Goal: Task Accomplishment & Management: Use online tool/utility

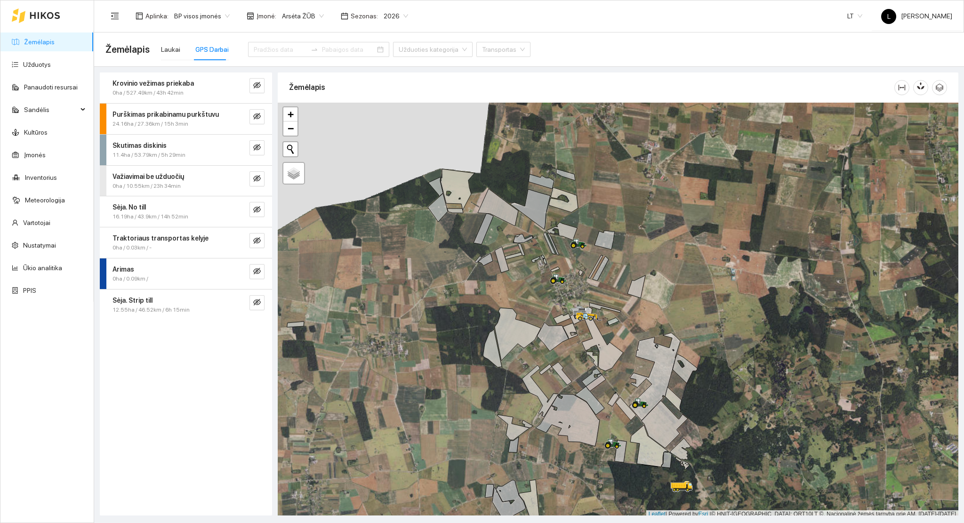
scroll to position [2, 0]
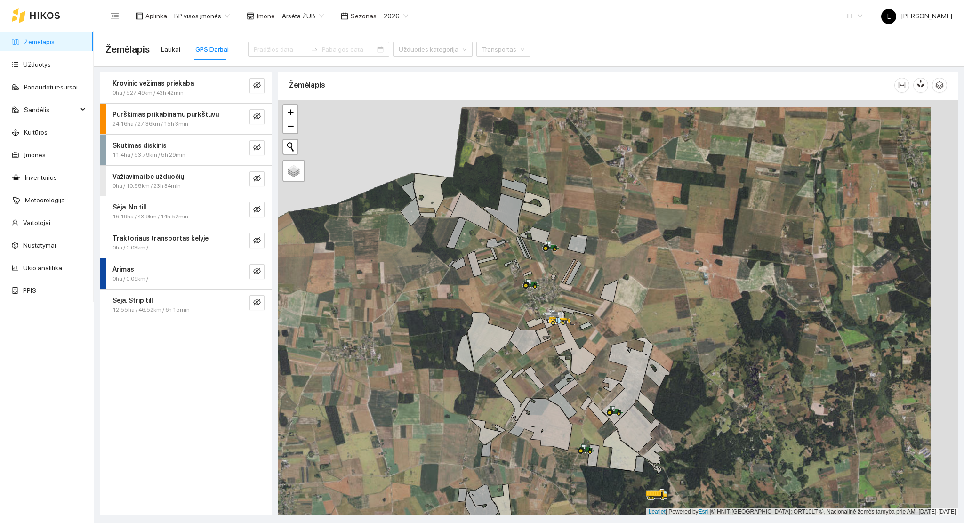
drag, startPoint x: 562, startPoint y: 376, endPoint x: 231, endPoint y: 218, distance: 367.1
click at [523, 383] on div at bounding box center [618, 308] width 681 height 416
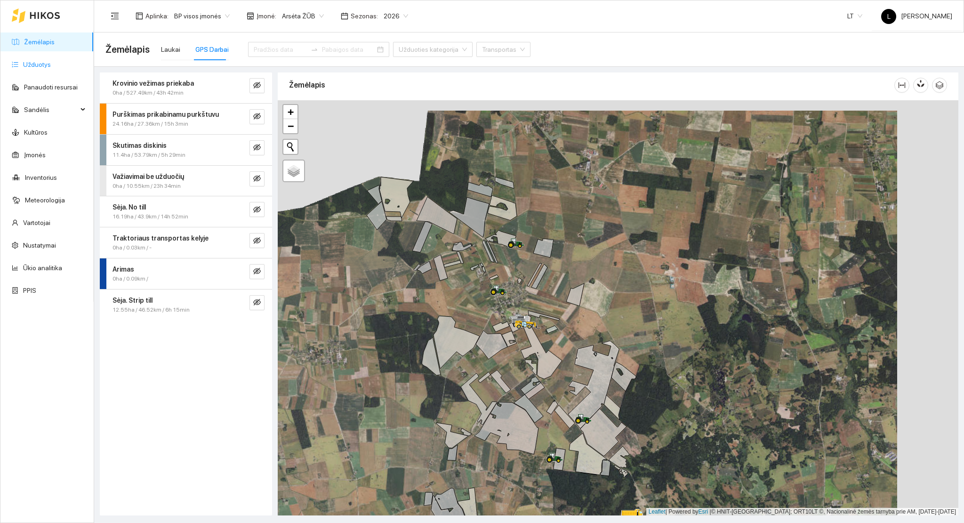
click at [35, 63] on link "Užduotys" at bounding box center [37, 65] width 28 height 8
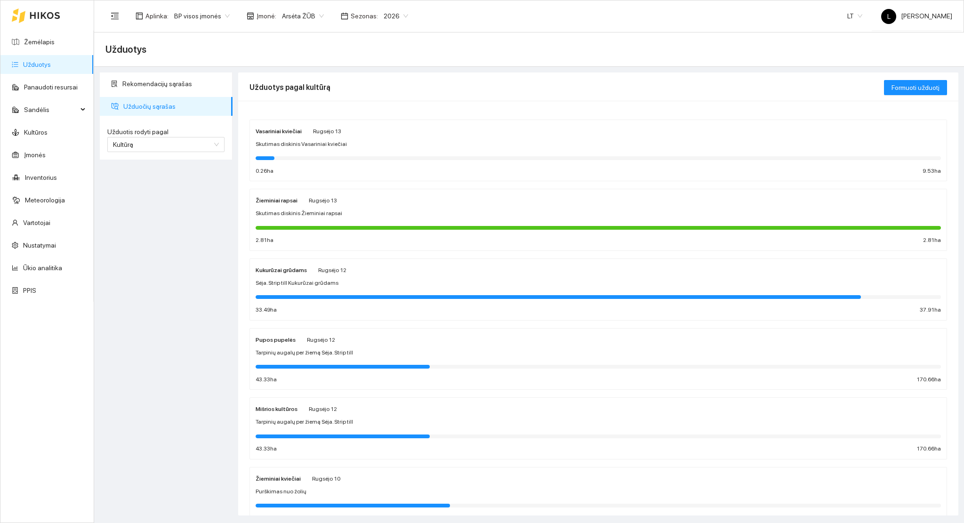
click at [323, 227] on div at bounding box center [599, 228] width 686 height 4
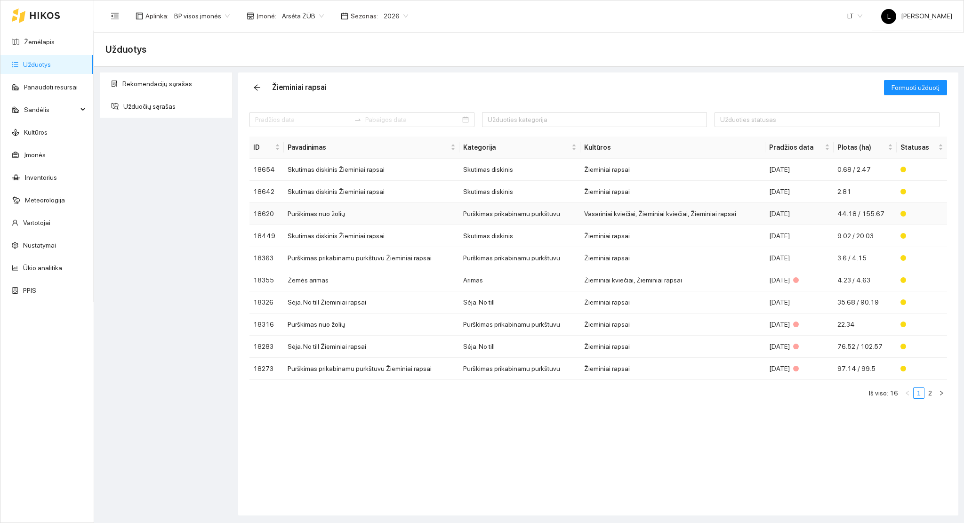
click at [362, 217] on td "Purškimas nuo žolių" at bounding box center [372, 214] width 176 height 22
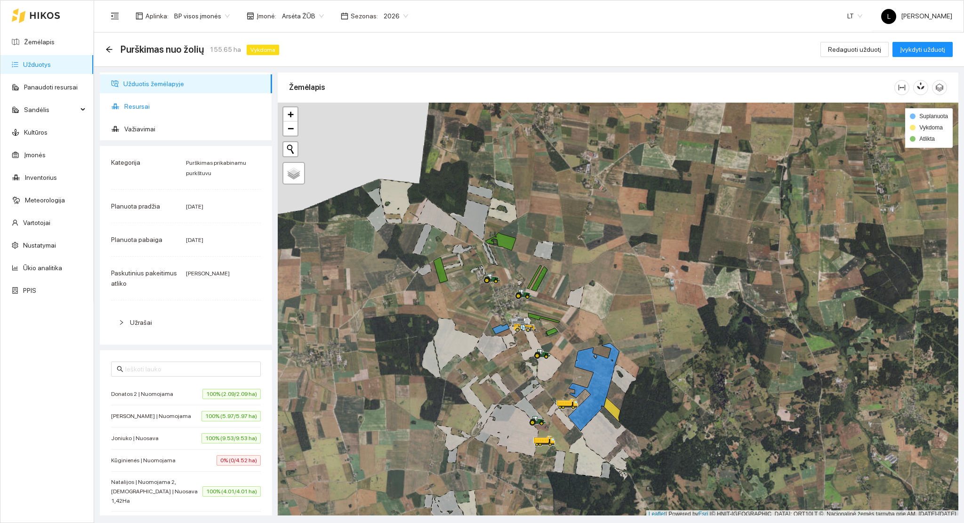
click at [121, 106] on li "Resursai" at bounding box center [186, 106] width 172 height 19
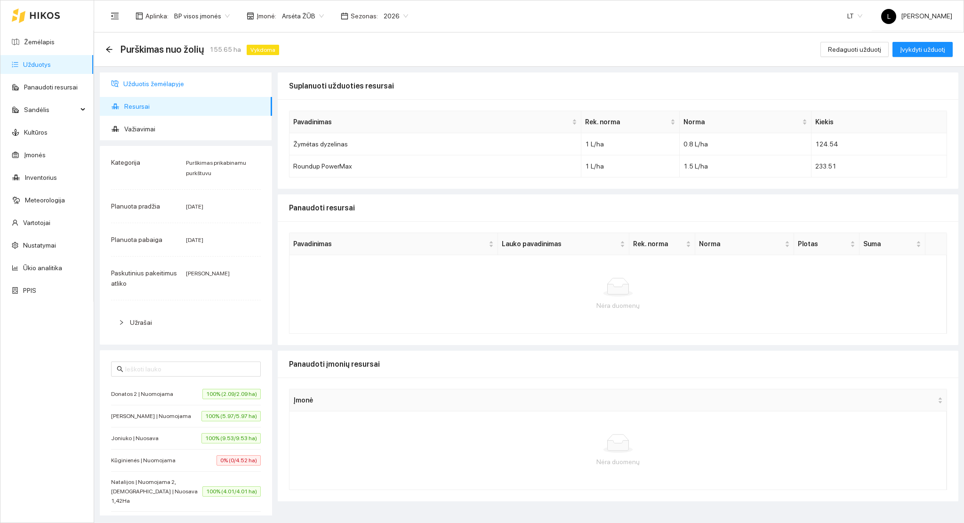
click at [137, 83] on span "Užduotis žemėlapyje" at bounding box center [193, 83] width 141 height 19
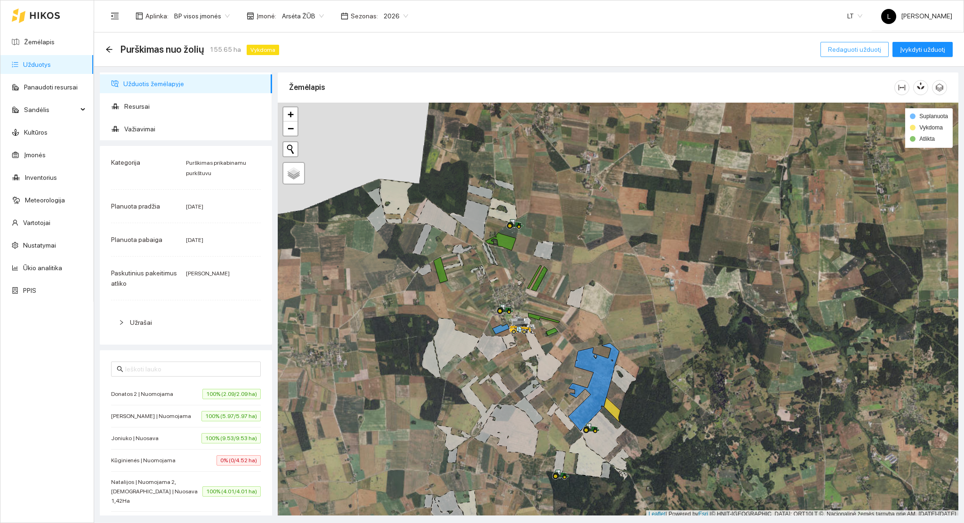
click at [868, 48] on span "Redaguoti užduotį" at bounding box center [854, 49] width 53 height 10
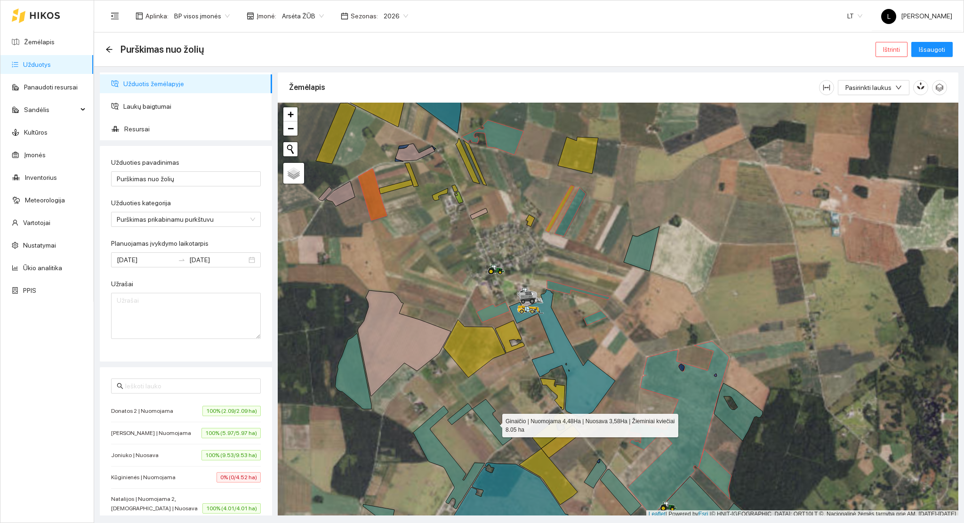
click at [494, 423] on icon at bounding box center [493, 422] width 40 height 46
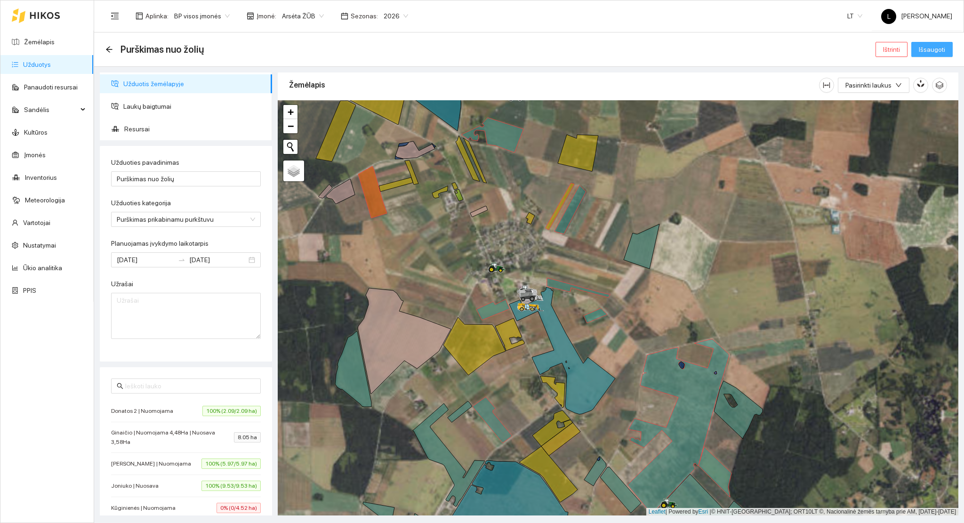
click at [944, 52] on span "Išsaugoti" at bounding box center [932, 49] width 26 height 10
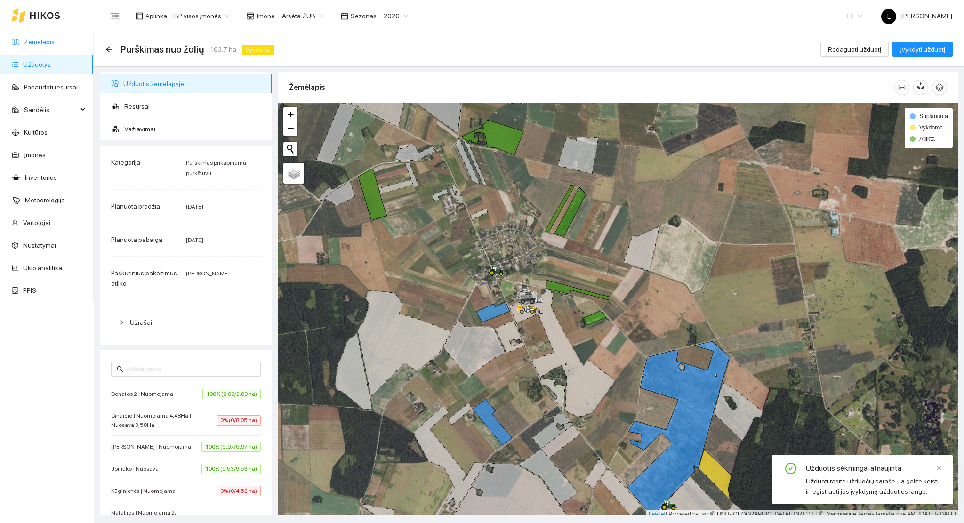
click at [46, 42] on link "Žemėlapis" at bounding box center [39, 42] width 31 height 8
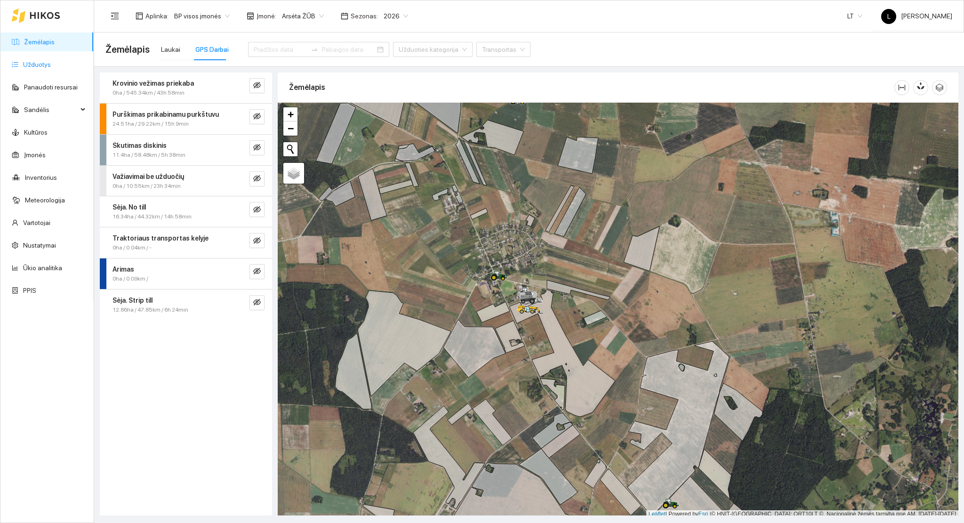
click at [42, 62] on link "Užduotys" at bounding box center [37, 65] width 28 height 8
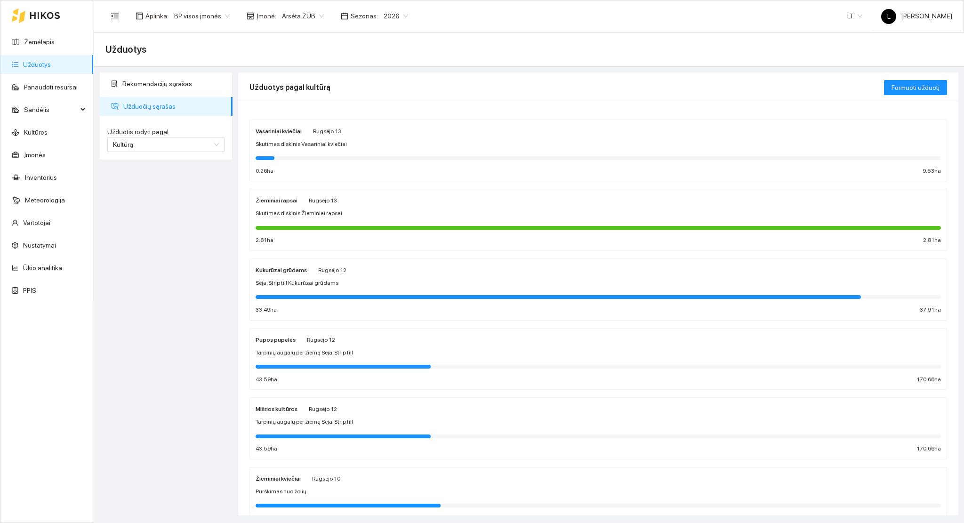
click at [312, 229] on div at bounding box center [599, 228] width 686 height 4
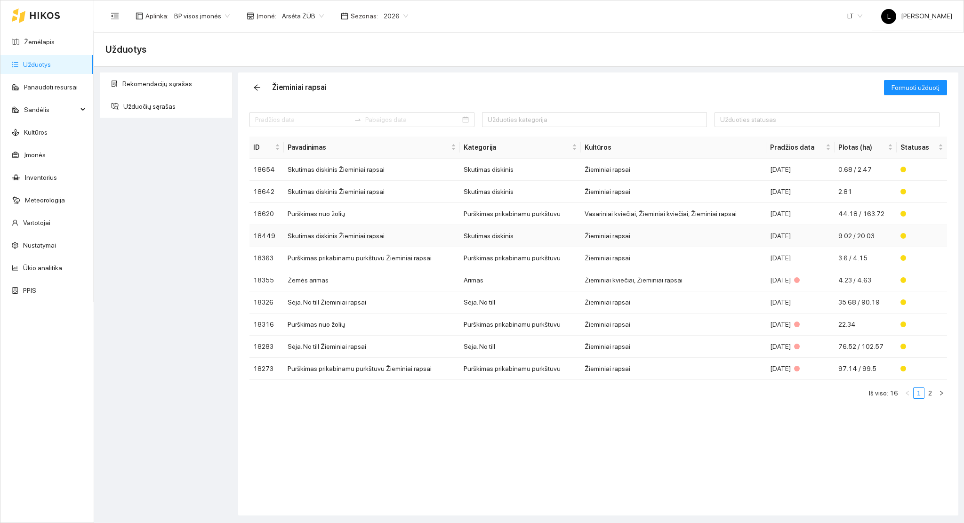
click at [361, 237] on td "Skutimas diskinis Žieminiai rapsai" at bounding box center [372, 236] width 176 height 22
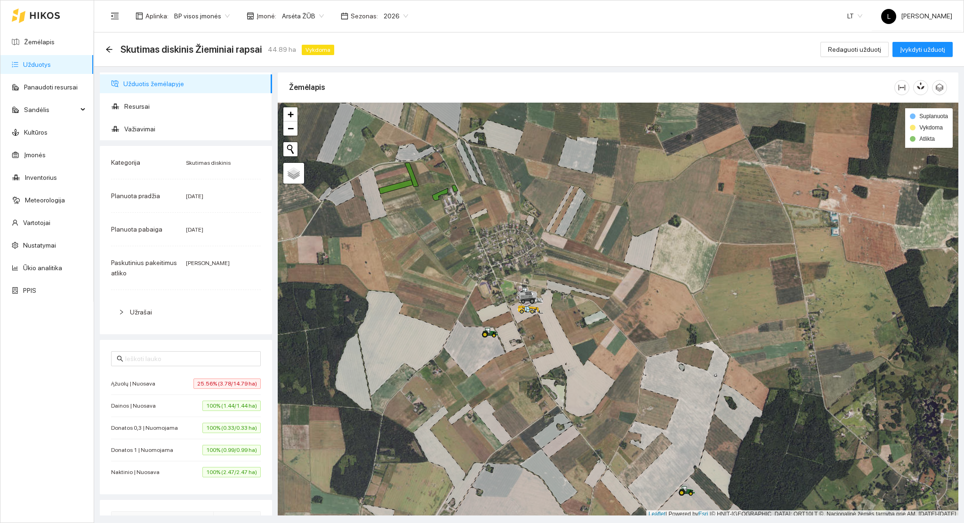
scroll to position [2, 0]
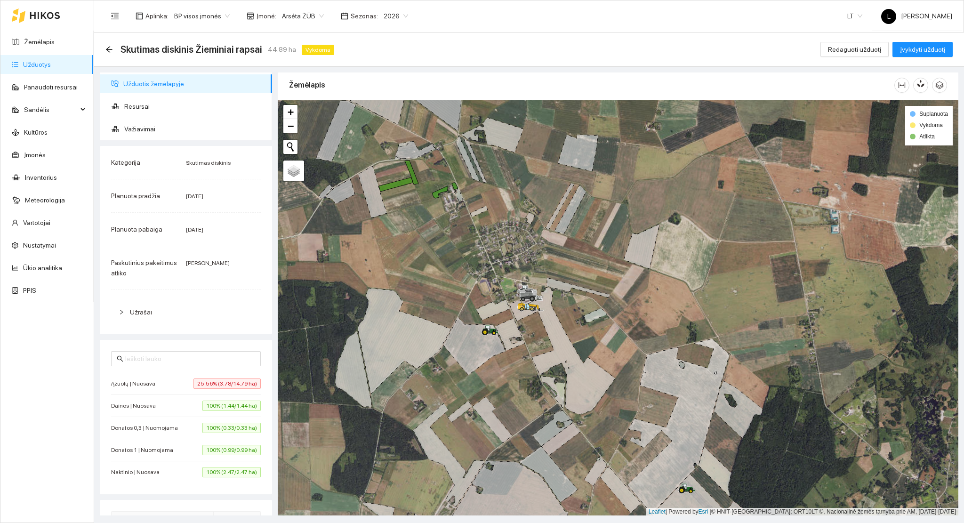
drag, startPoint x: 501, startPoint y: 323, endPoint x: 491, endPoint y: 293, distance: 30.7
click at [491, 294] on div at bounding box center [618, 308] width 681 height 416
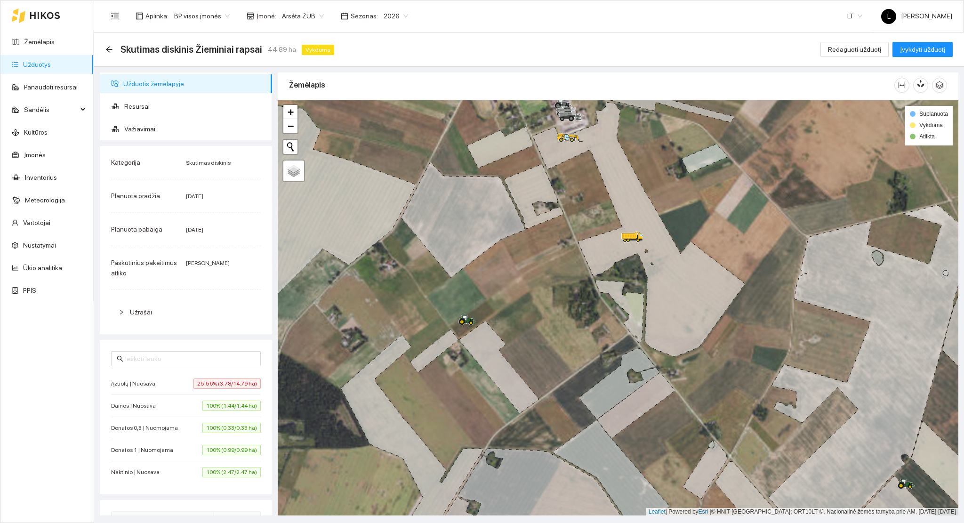
drag, startPoint x: 459, startPoint y: 262, endPoint x: 524, endPoint y: 497, distance: 243.9
click at [526, 278] on icon at bounding box center [463, 220] width 124 height 116
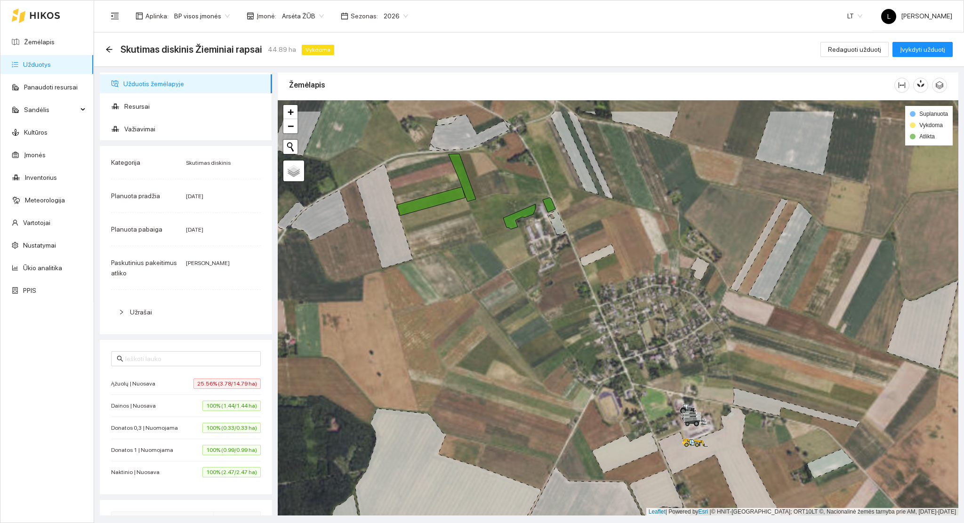
drag, startPoint x: 428, startPoint y: 319, endPoint x: 611, endPoint y: 390, distance: 197.1
click at [609, 390] on div at bounding box center [618, 308] width 681 height 416
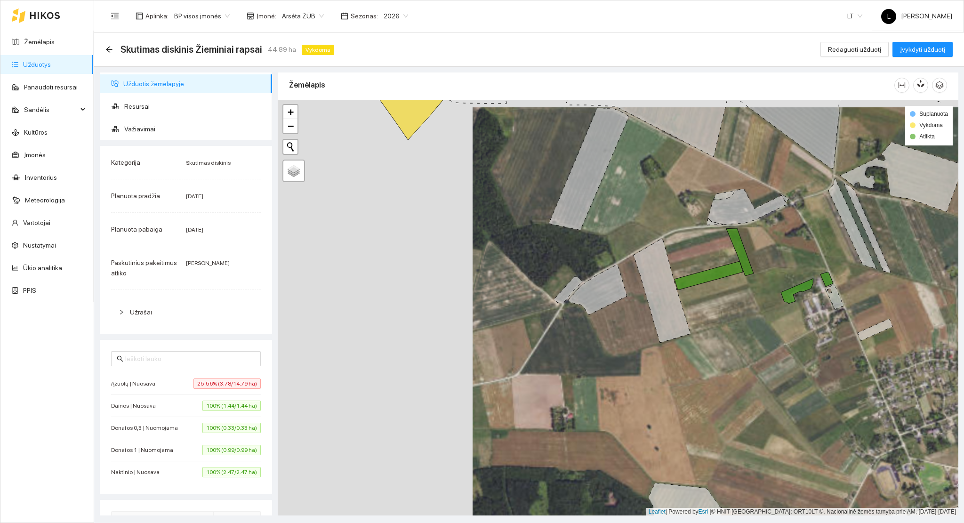
drag, startPoint x: 547, startPoint y: 355, endPoint x: 656, endPoint y: 377, distance: 110.5
click at [669, 381] on div at bounding box center [618, 308] width 681 height 416
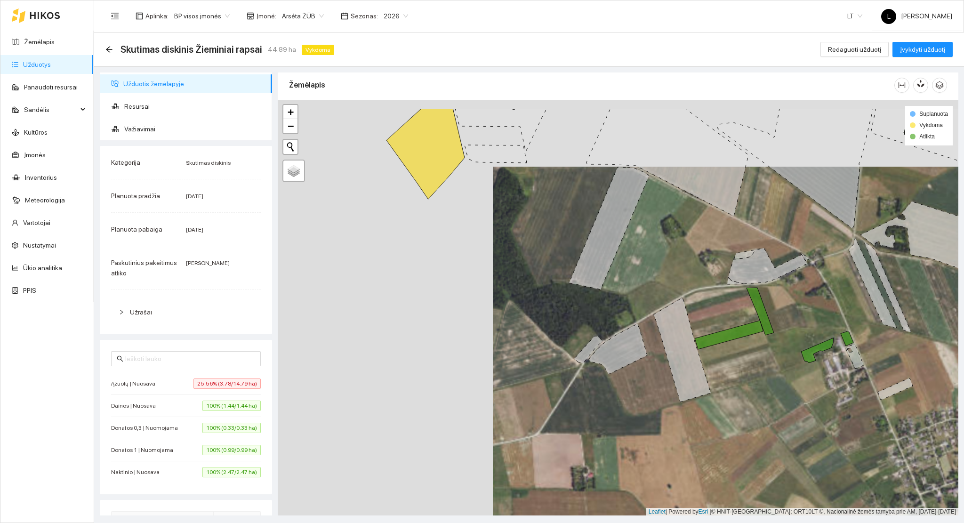
drag, startPoint x: 435, startPoint y: 140, endPoint x: 473, endPoint y: 236, distance: 104.0
click at [403, 199] on icon at bounding box center [426, 153] width 78 height 91
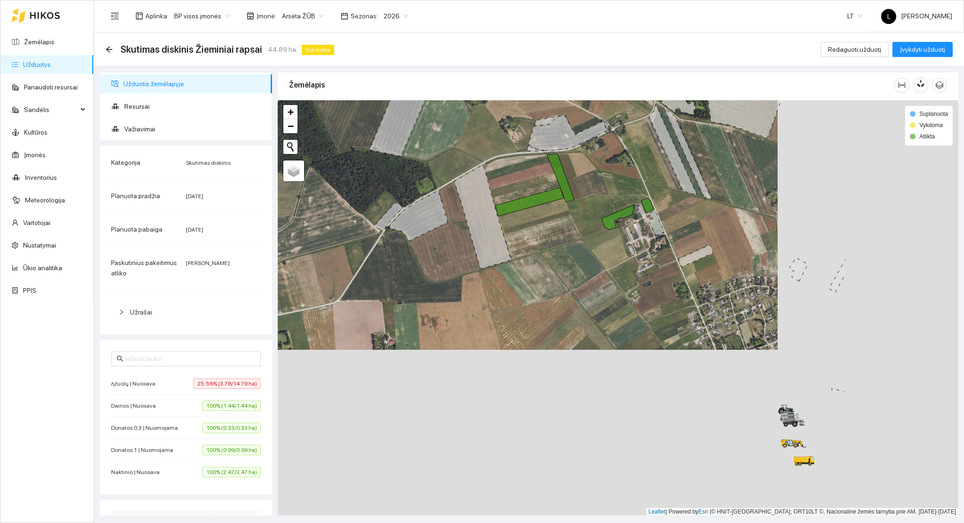
drag, startPoint x: 665, startPoint y: 408, endPoint x: 547, endPoint y: 325, distance: 144.4
click at [513, 273] on div at bounding box center [618, 308] width 681 height 416
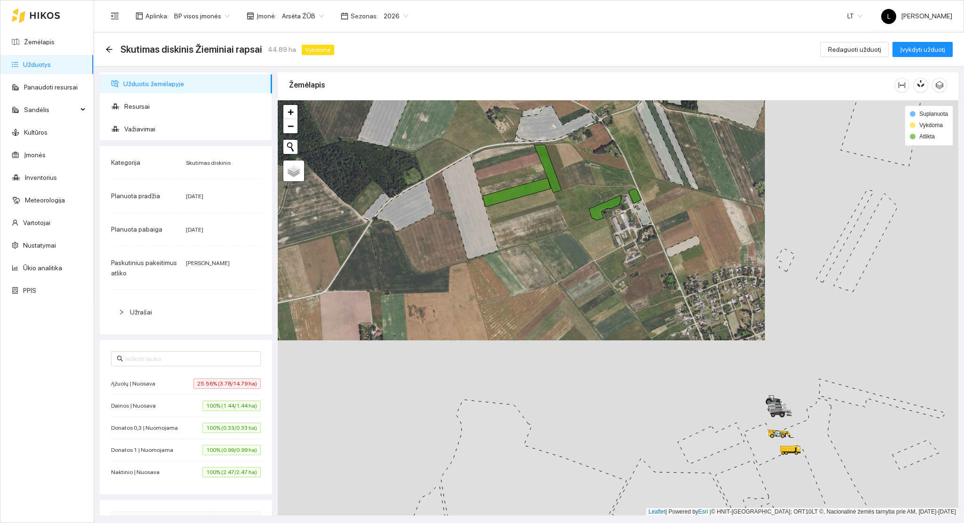
drag, startPoint x: 584, startPoint y: 390, endPoint x: 432, endPoint y: 202, distance: 242.1
click at [436, 206] on div at bounding box center [618, 308] width 681 height 416
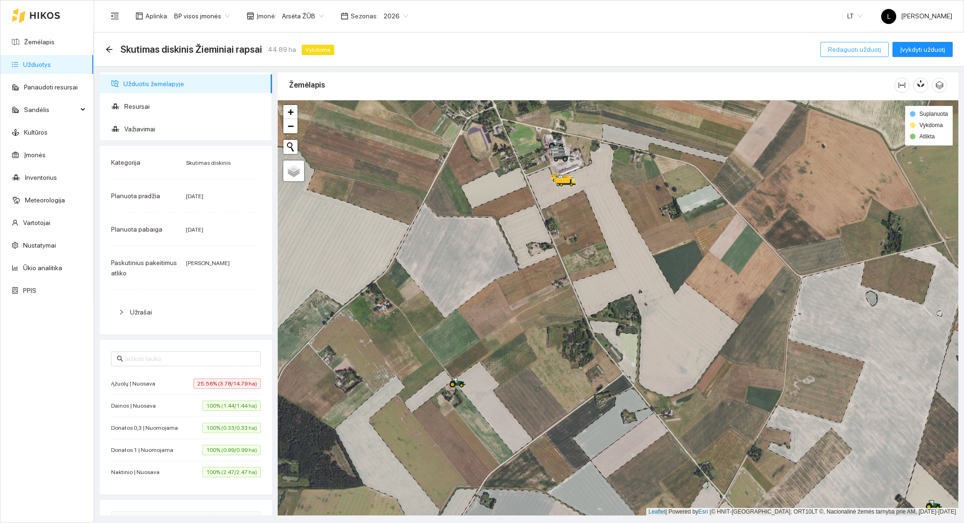
click at [842, 52] on span "Redaguoti užduotį" at bounding box center [854, 49] width 53 height 10
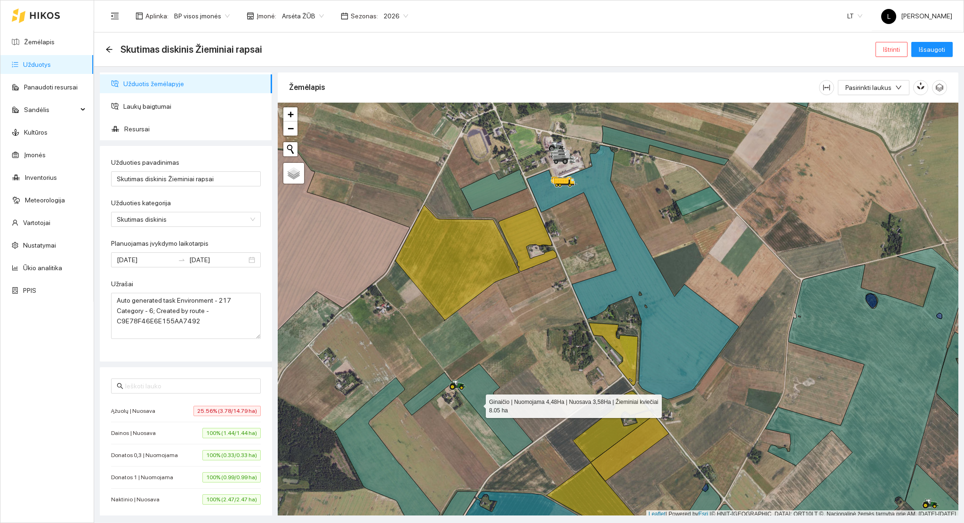
click at [478, 404] on icon at bounding box center [493, 410] width 80 height 92
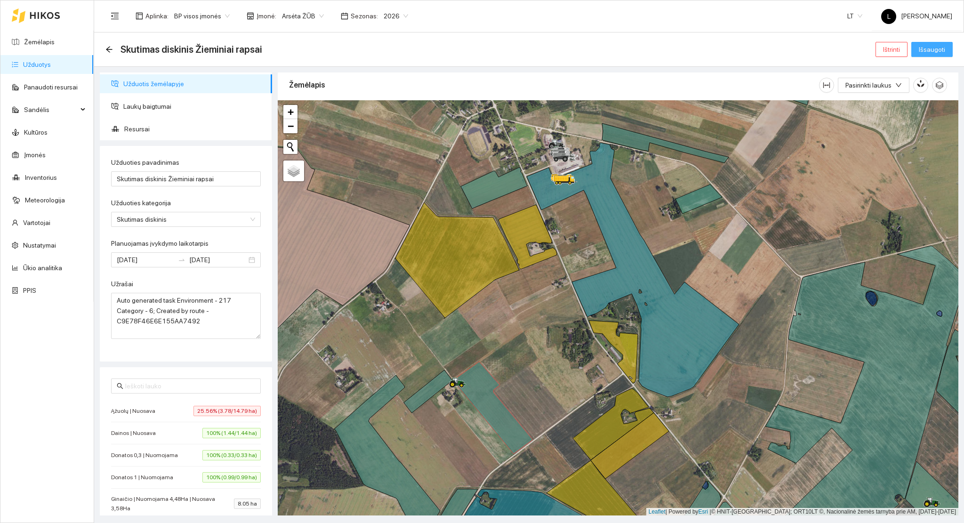
click at [934, 51] on span "Išsaugoti" at bounding box center [932, 49] width 26 height 10
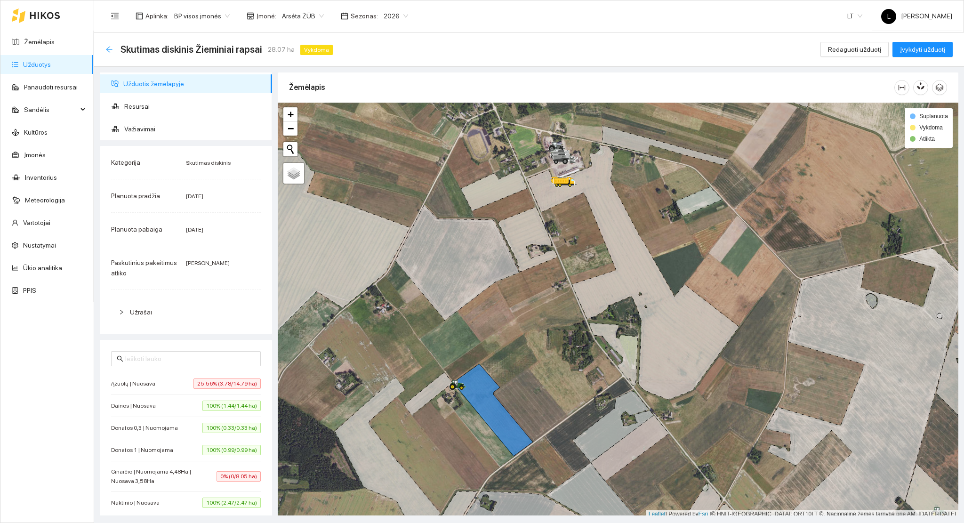
click at [105, 48] on icon "arrow-left" at bounding box center [109, 50] width 8 height 8
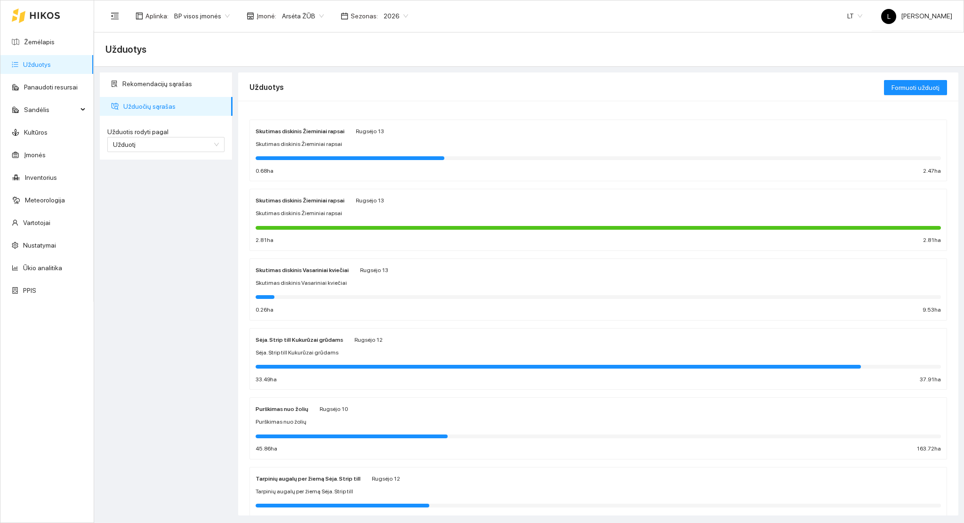
click at [342, 227] on div at bounding box center [599, 228] width 686 height 4
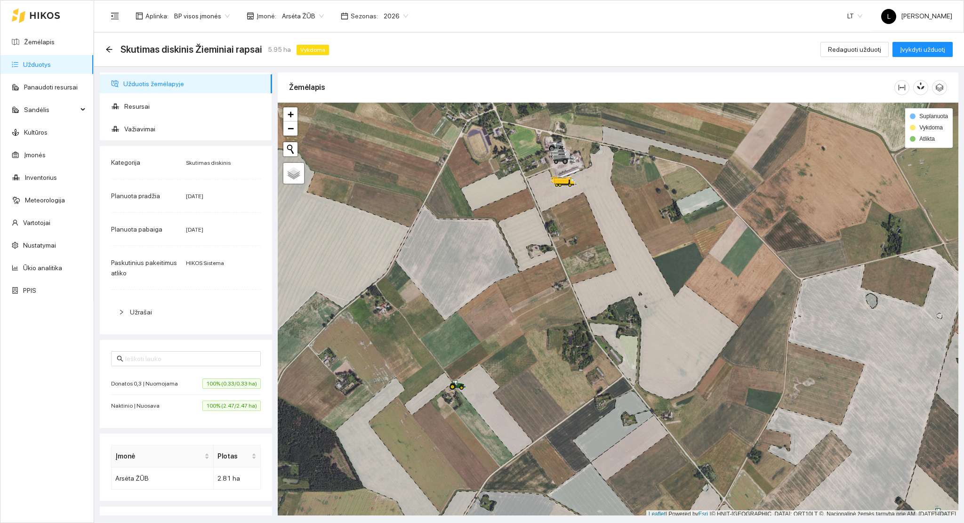
click at [36, 64] on link "Užduotys" at bounding box center [37, 65] width 28 height 8
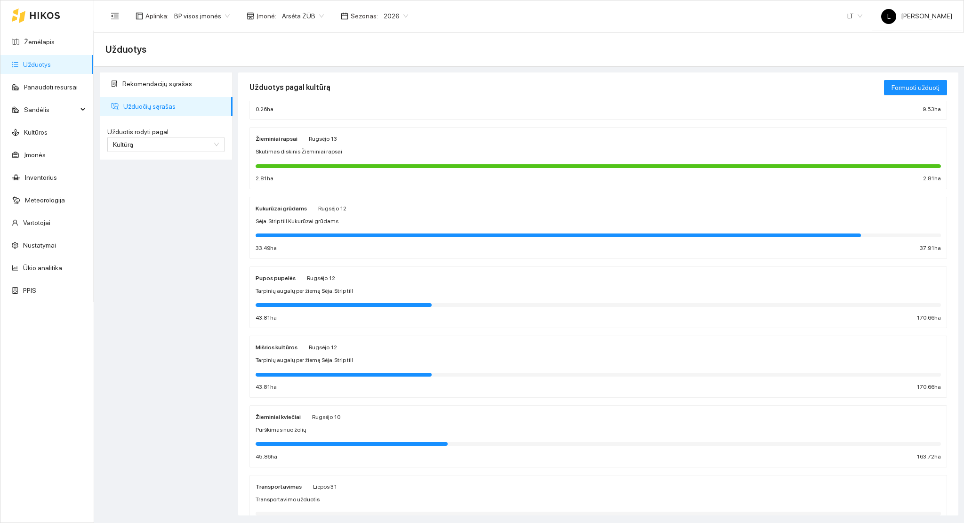
scroll to position [109, 0]
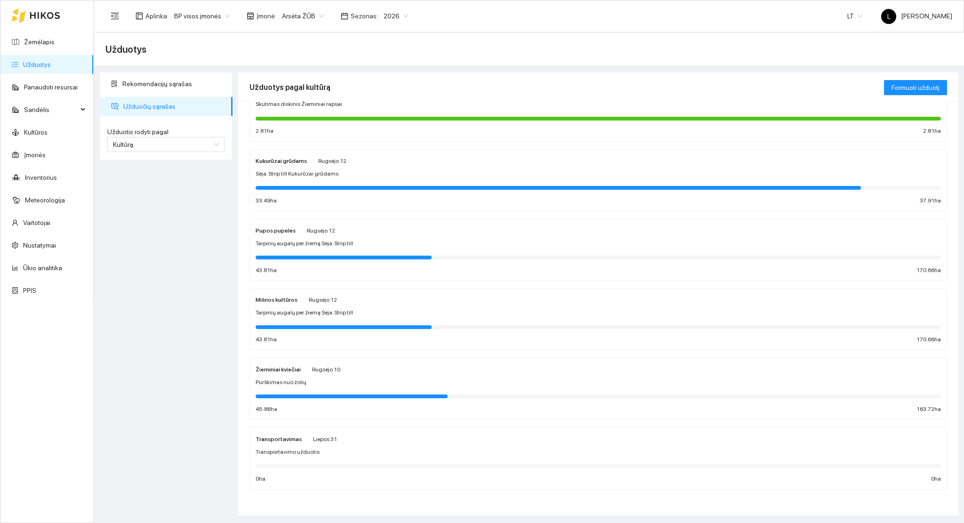
click at [337, 391] on div at bounding box center [599, 396] width 686 height 10
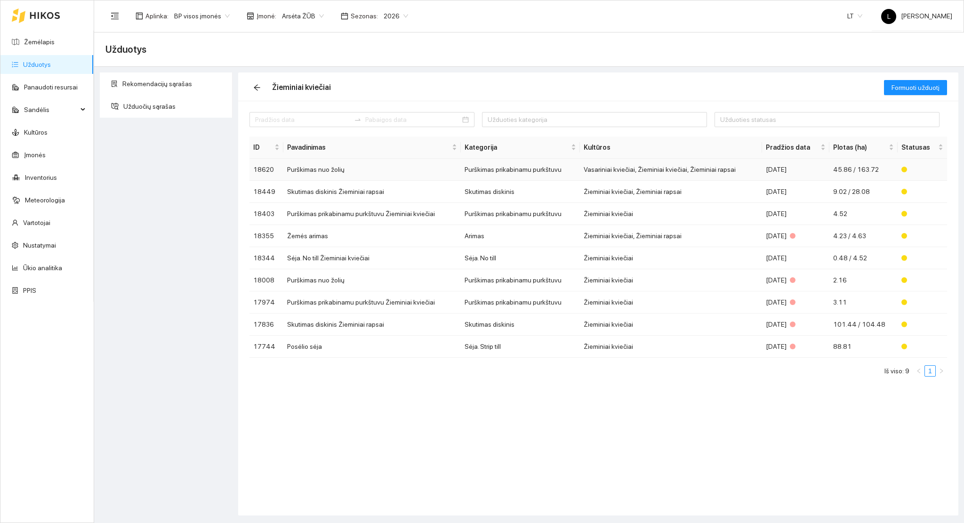
click at [330, 168] on td "Purškimas nuo žolių" at bounding box center [372, 170] width 178 height 22
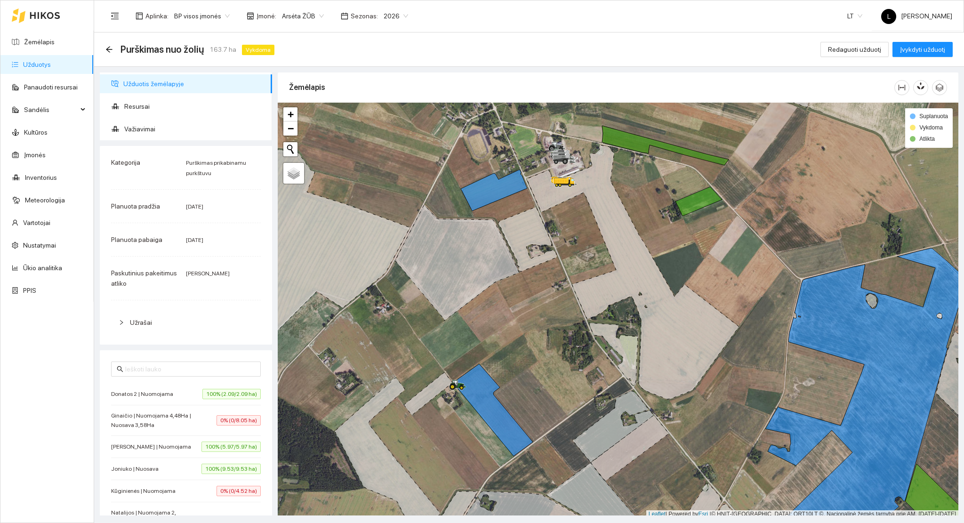
scroll to position [2, 0]
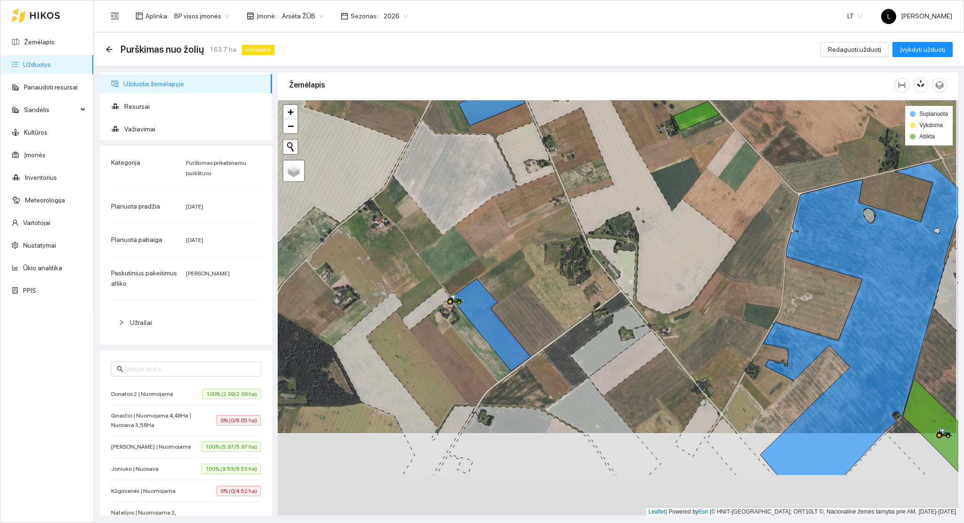
drag, startPoint x: 426, startPoint y: 424, endPoint x: 422, endPoint y: 334, distance: 89.6
click at [424, 337] on div at bounding box center [618, 308] width 681 height 416
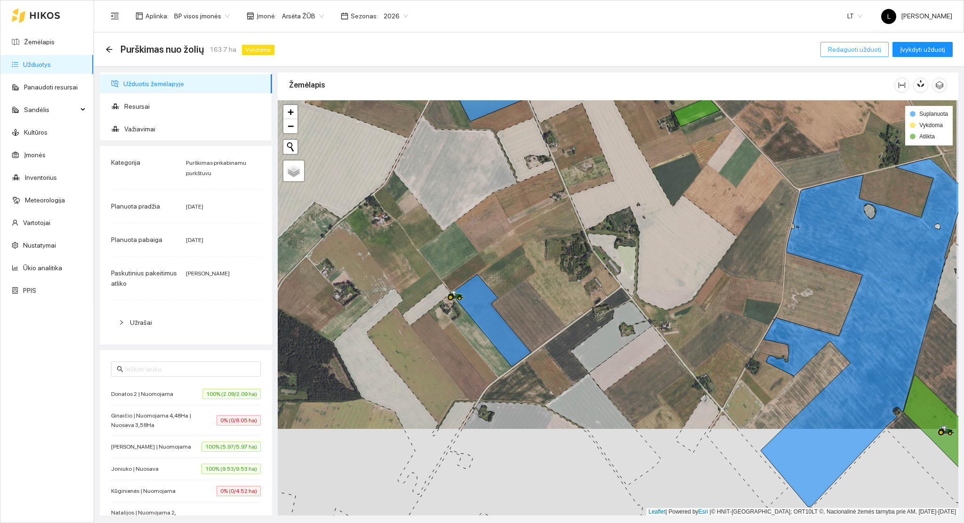
click at [843, 52] on span "Redaguoti užduotį" at bounding box center [854, 49] width 53 height 10
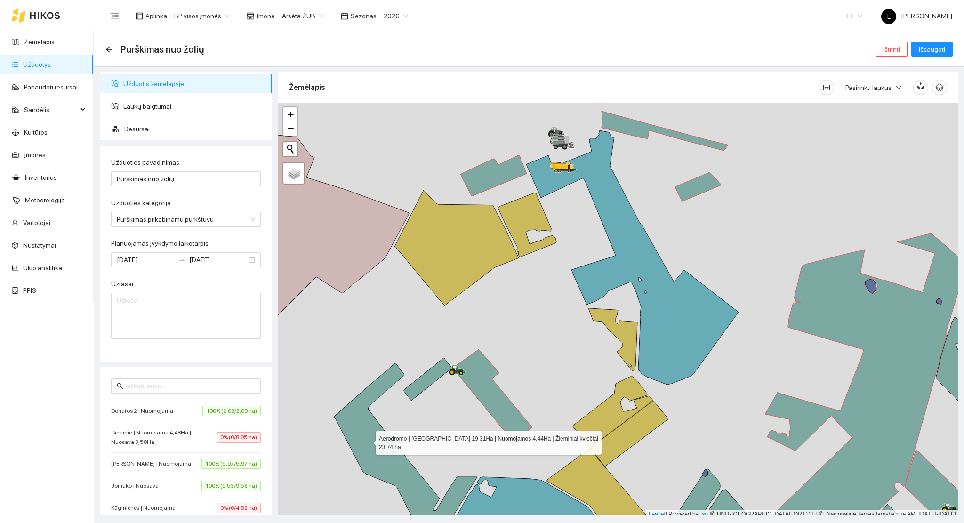
click at [367, 442] on icon at bounding box center [406, 462] width 144 height 199
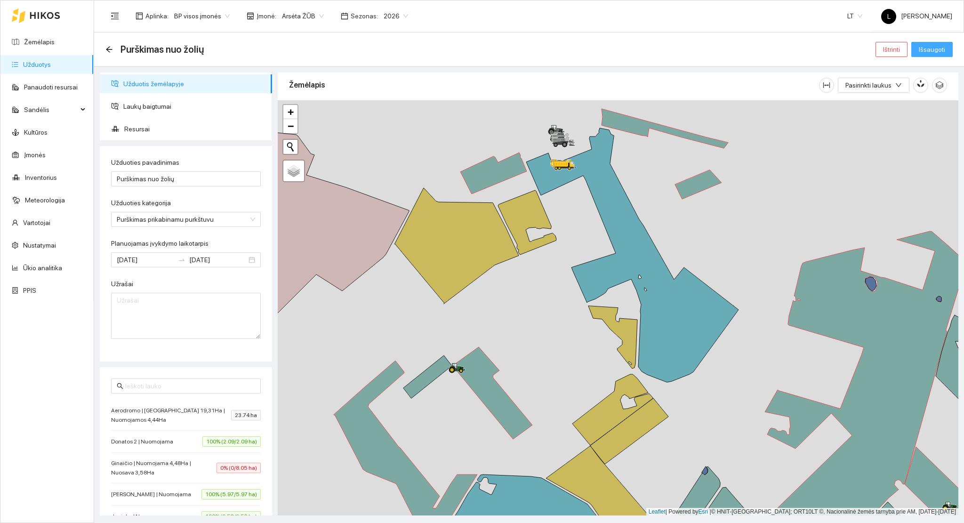
click at [929, 47] on span "Išsaugoti" at bounding box center [932, 49] width 26 height 10
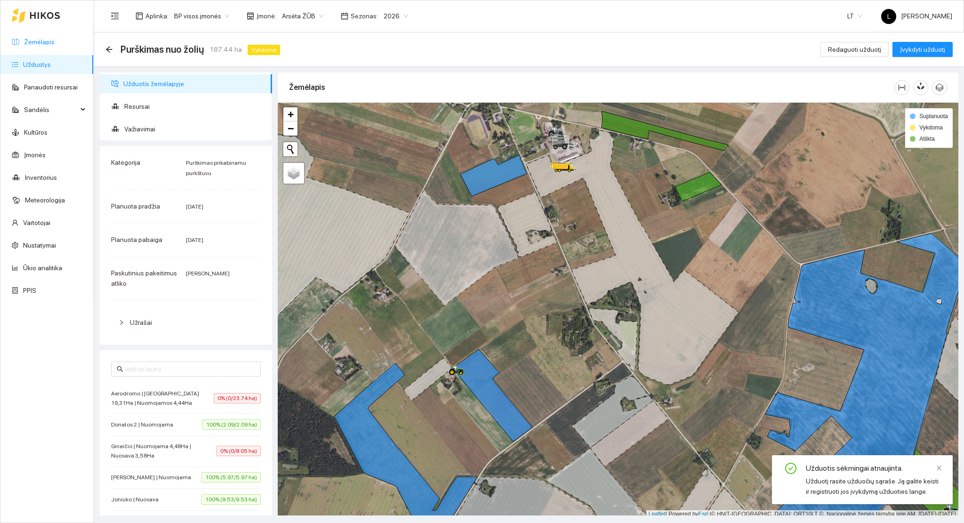
click at [44, 38] on link "Žemėlapis" at bounding box center [39, 42] width 31 height 8
